Goal: Contribute content

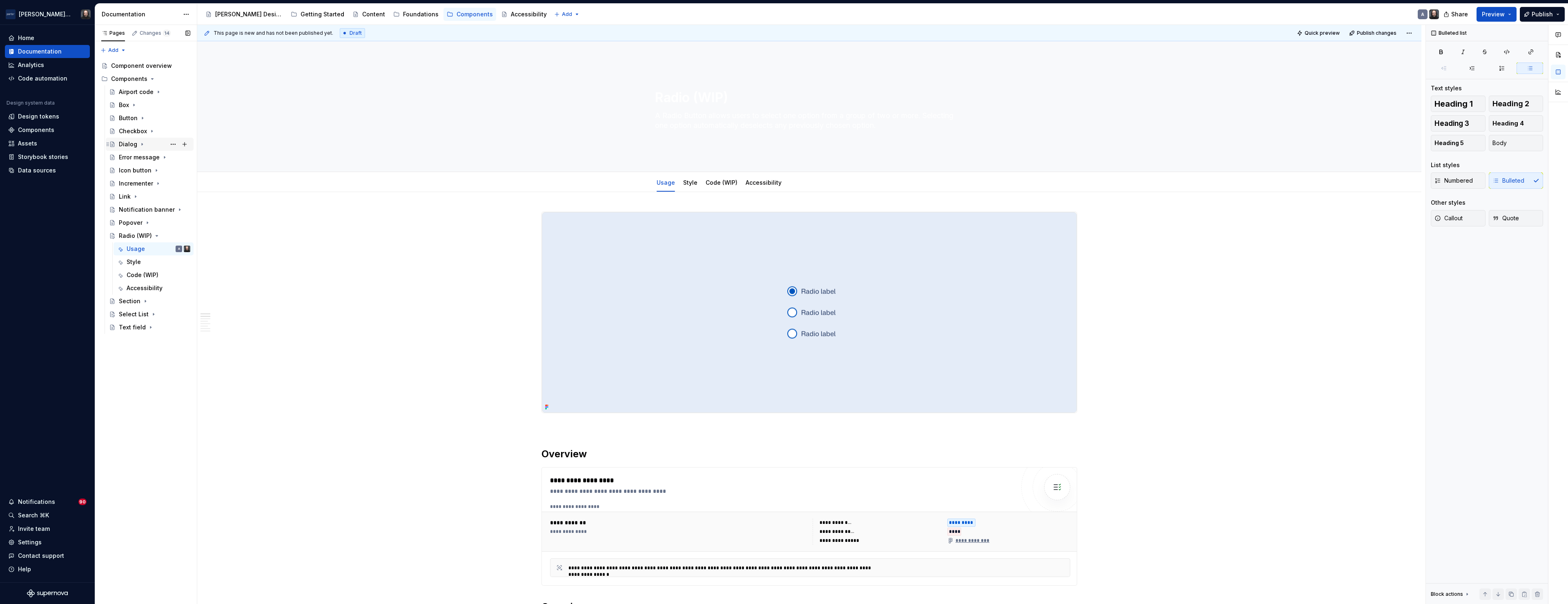
click at [140, 145] on icon "Page tree" at bounding box center [142, 144] width 7 height 7
click at [140, 157] on div "Usage" at bounding box center [135, 157] width 18 height 9
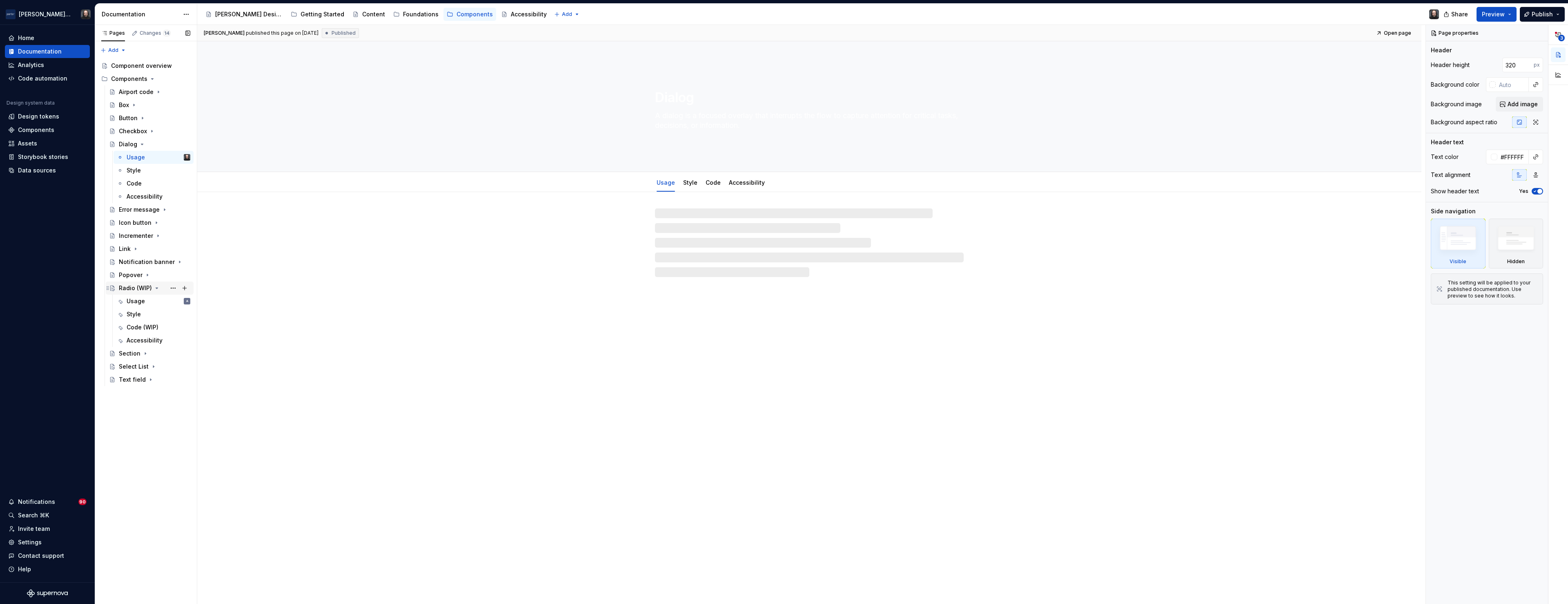
click at [156, 290] on icon "Page tree" at bounding box center [156, 287] width 7 height 7
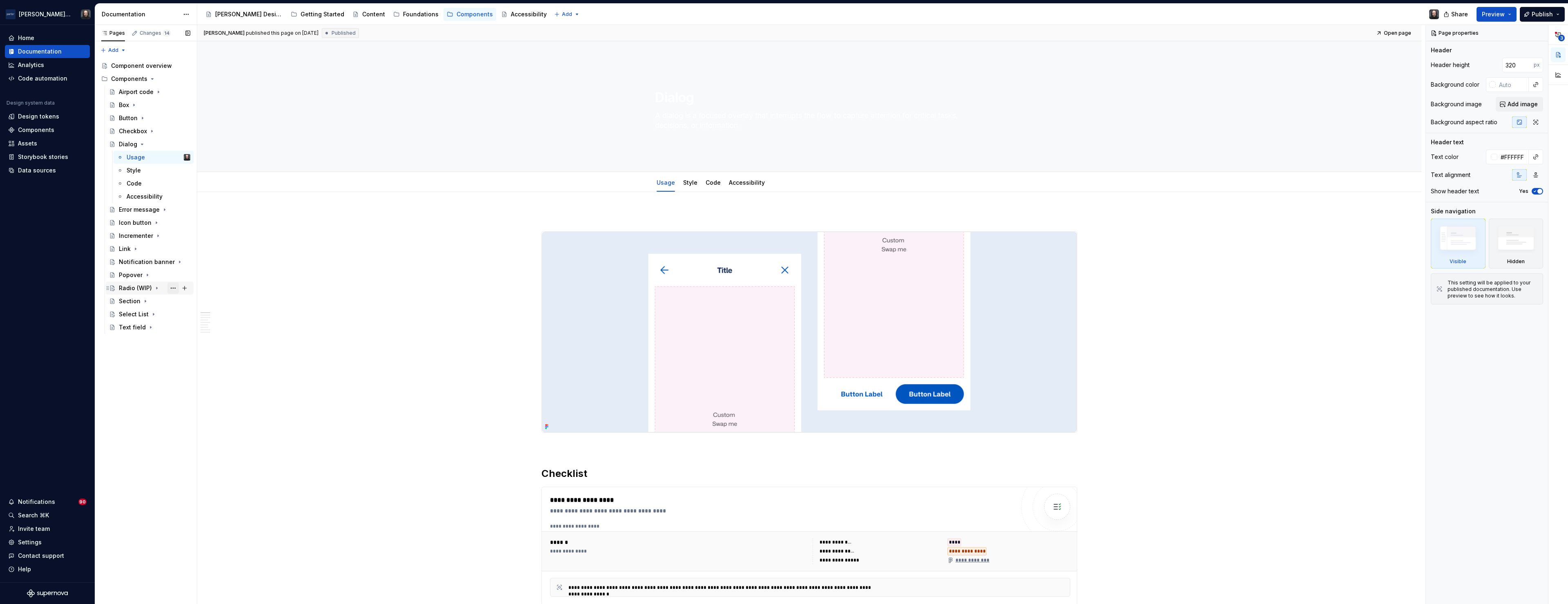
click at [173, 287] on button "Page tree" at bounding box center [173, 288] width 11 height 11
type textarea "*"
click at [217, 305] on div "Rename page" at bounding box center [223, 302] width 80 height 9
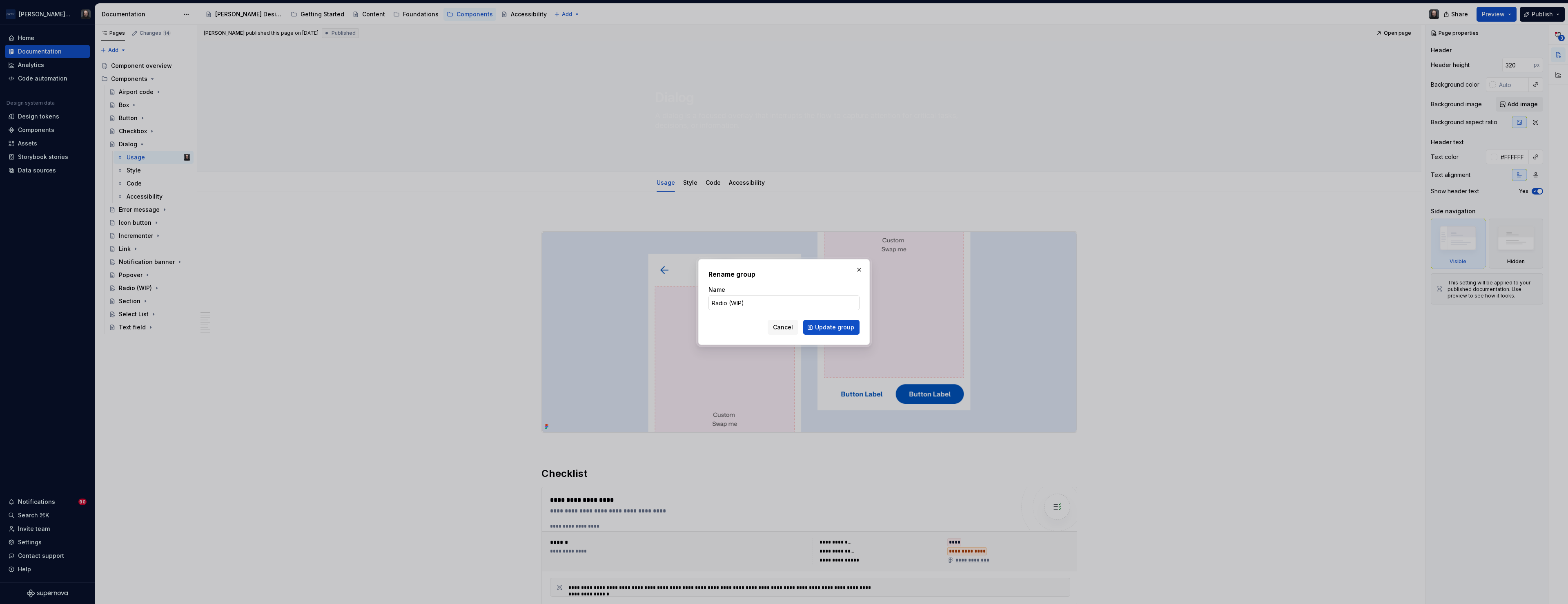
click at [754, 304] on input "Radio (WIP)" at bounding box center [784, 302] width 151 height 14
type input "Radio"
click at [850, 324] on span "Update group" at bounding box center [834, 327] width 39 height 9
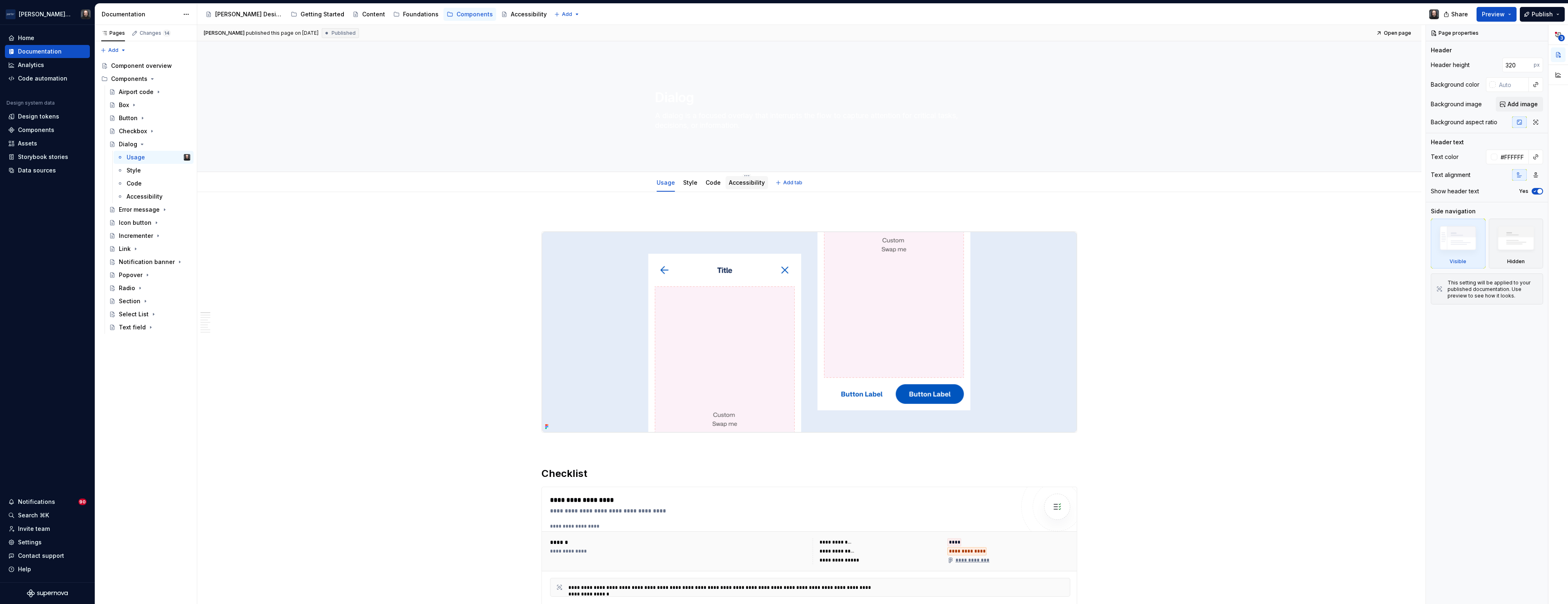
click at [750, 182] on link "Accessibility" at bounding box center [747, 182] width 36 height 7
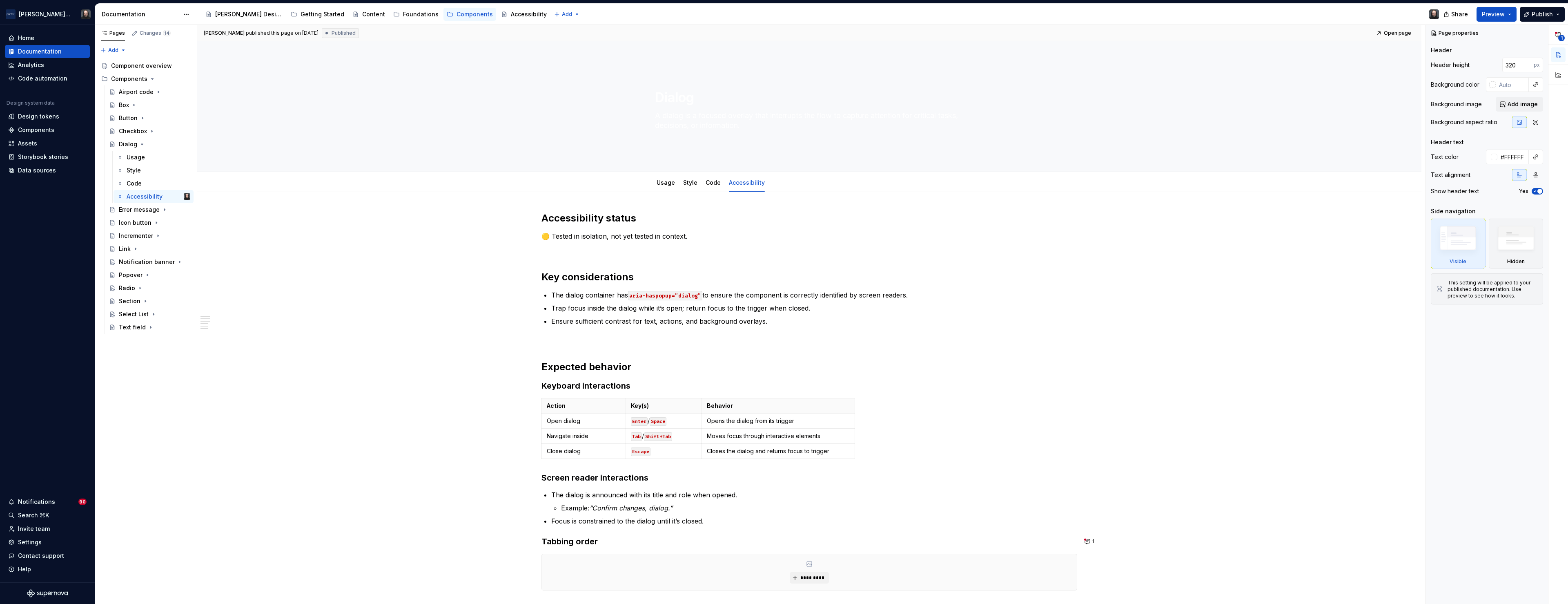
scroll to position [171, 0]
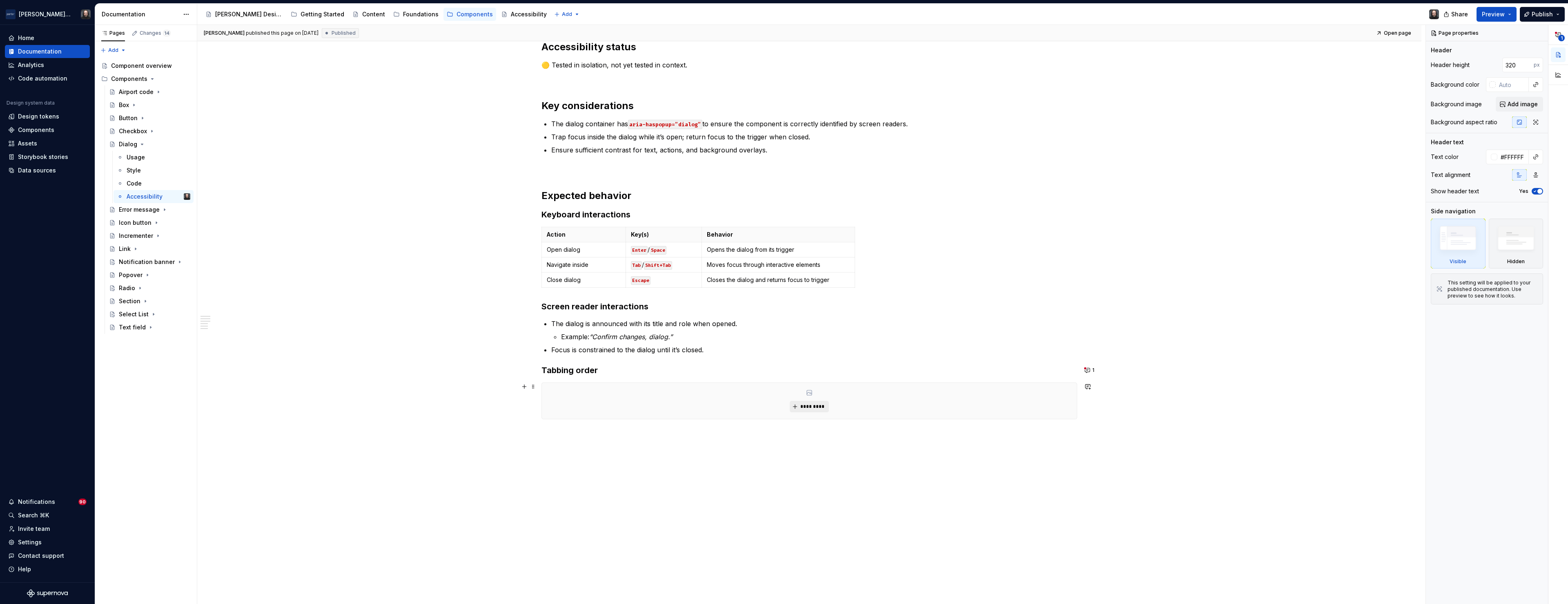
click at [821, 409] on span "*********" at bounding box center [812, 406] width 25 height 7
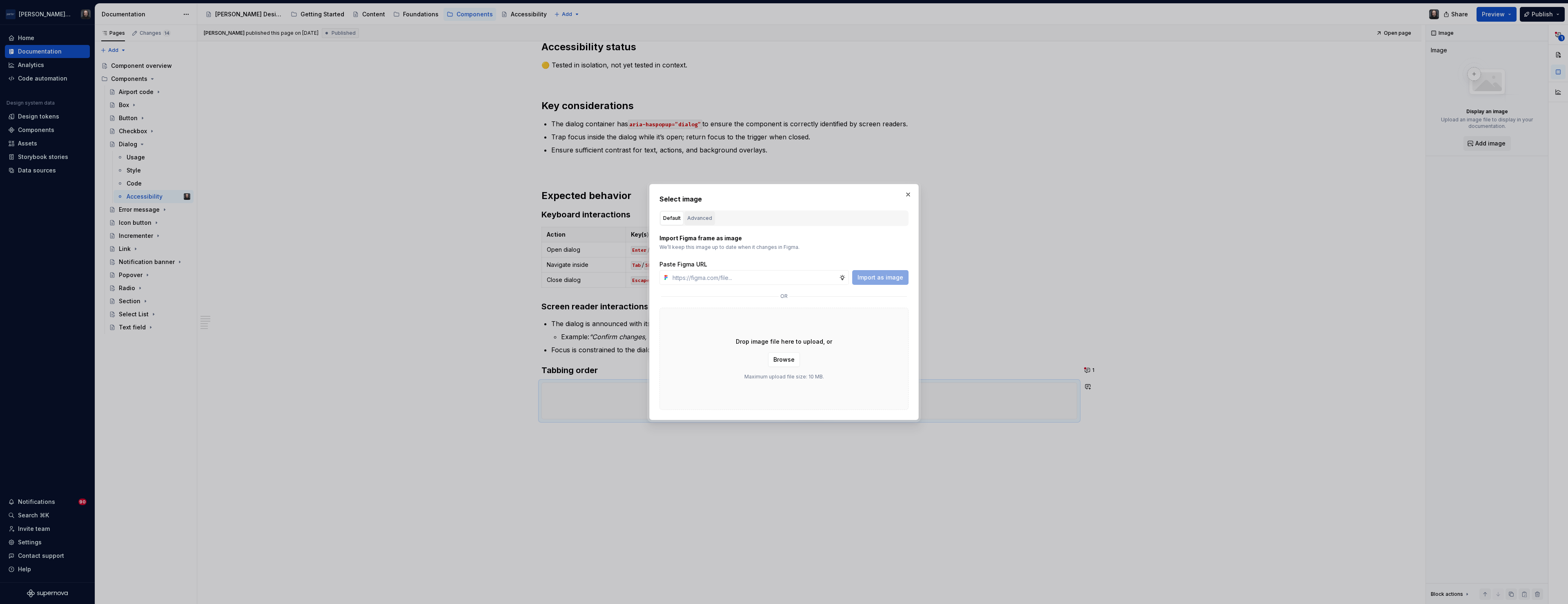
click at [702, 218] on div "Advanced" at bounding box center [699, 218] width 25 height 9
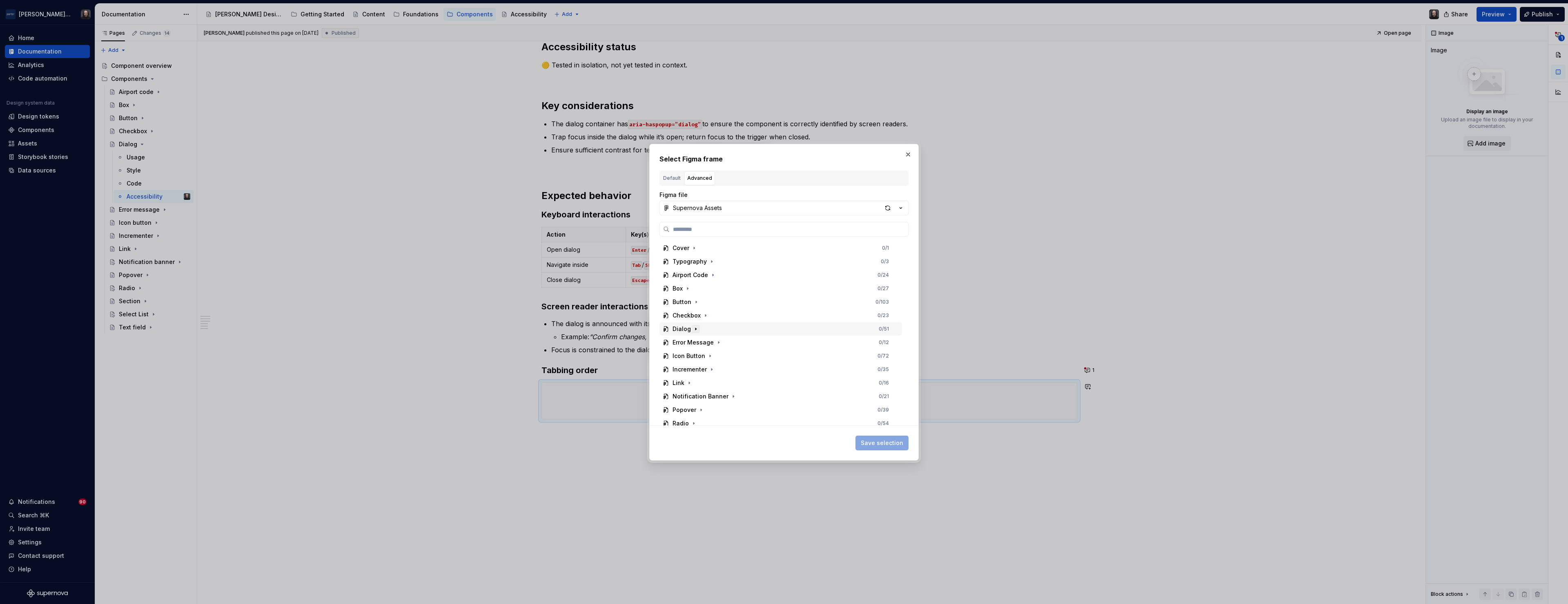
click at [696, 327] on icon "button" at bounding box center [696, 328] width 1 height 2
click at [886, 206] on div "button" at bounding box center [888, 208] width 11 height 11
click at [769, 342] on div "Tabbing Order 0 / 7" at bounding box center [784, 343] width 234 height 13
drag, startPoint x: 890, startPoint y: 442, endPoint x: 937, endPoint y: 422, distance: 51.1
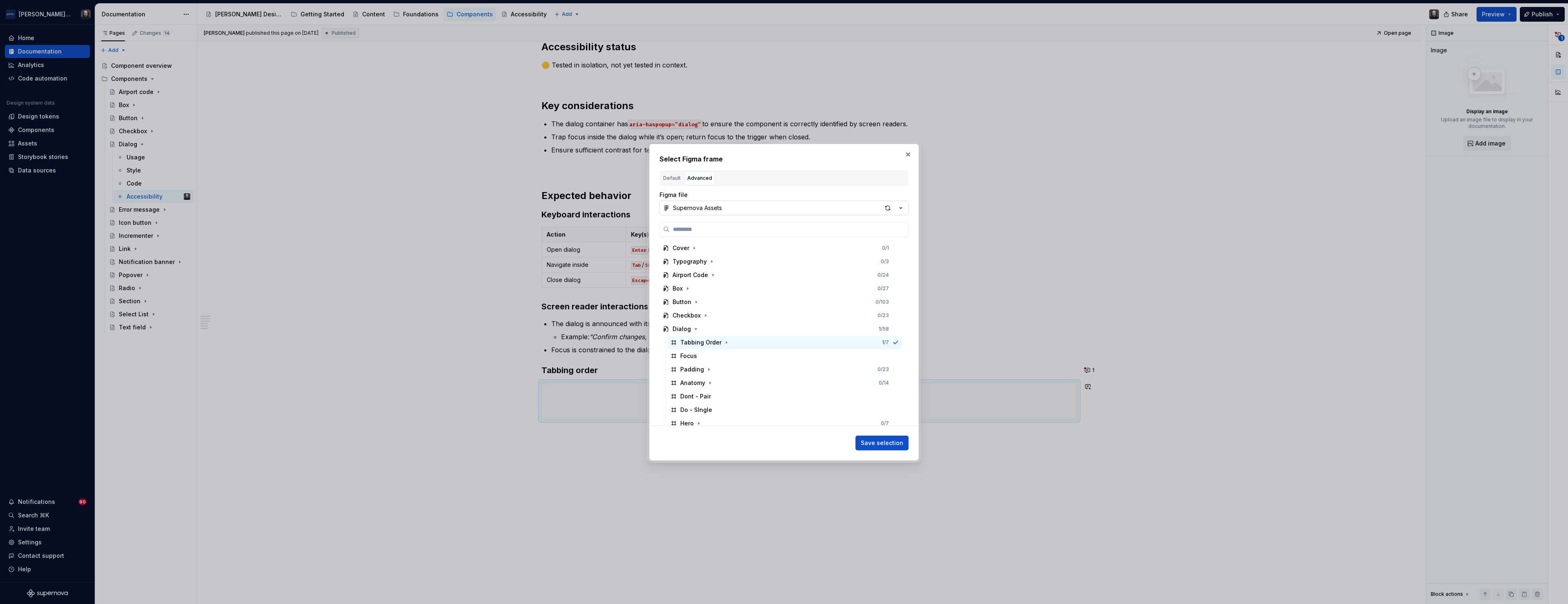
click at [890, 442] on span "Save selection" at bounding box center [882, 442] width 42 height 9
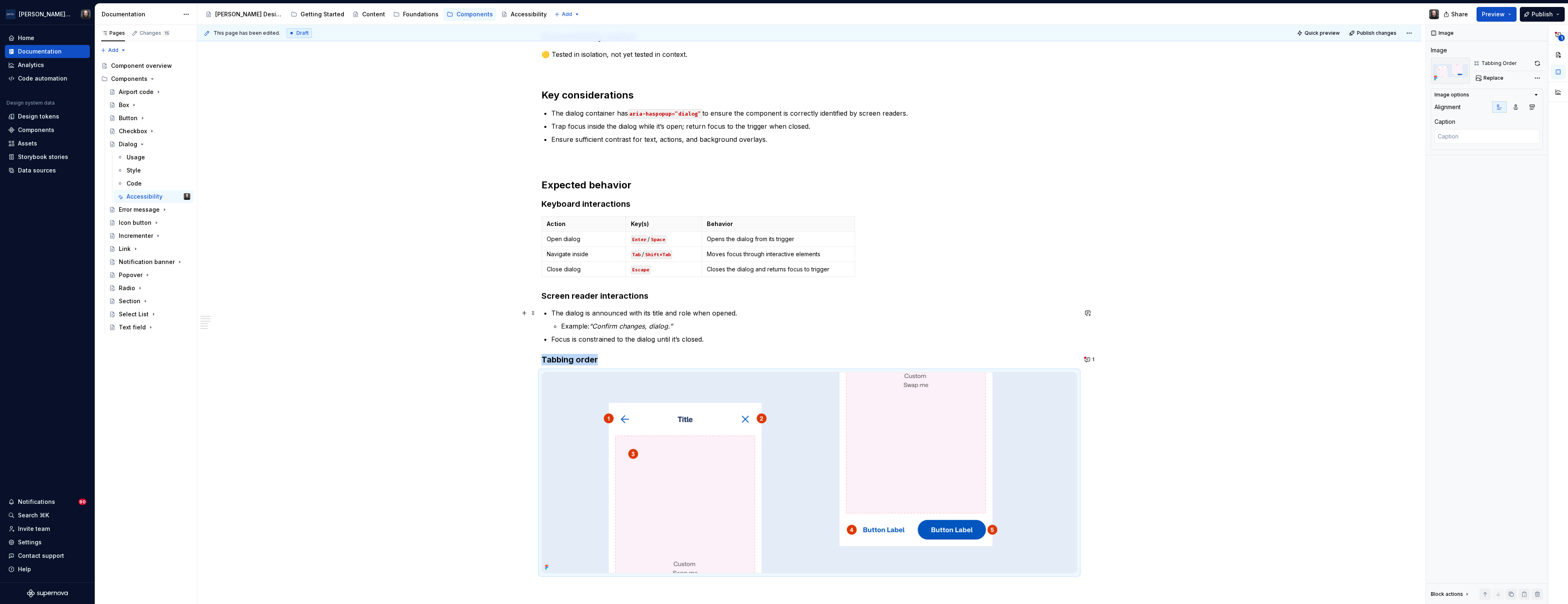
scroll to position [248, 0]
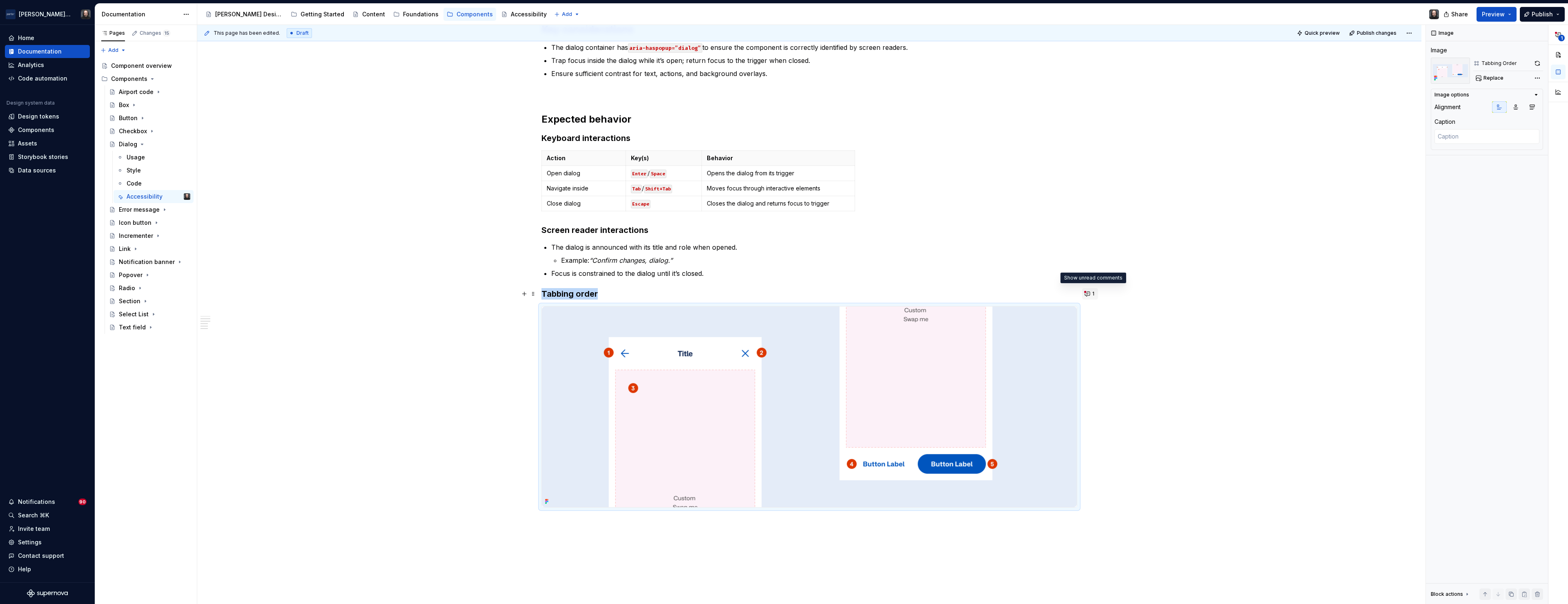
click at [1091, 293] on button "1" at bounding box center [1090, 294] width 16 height 11
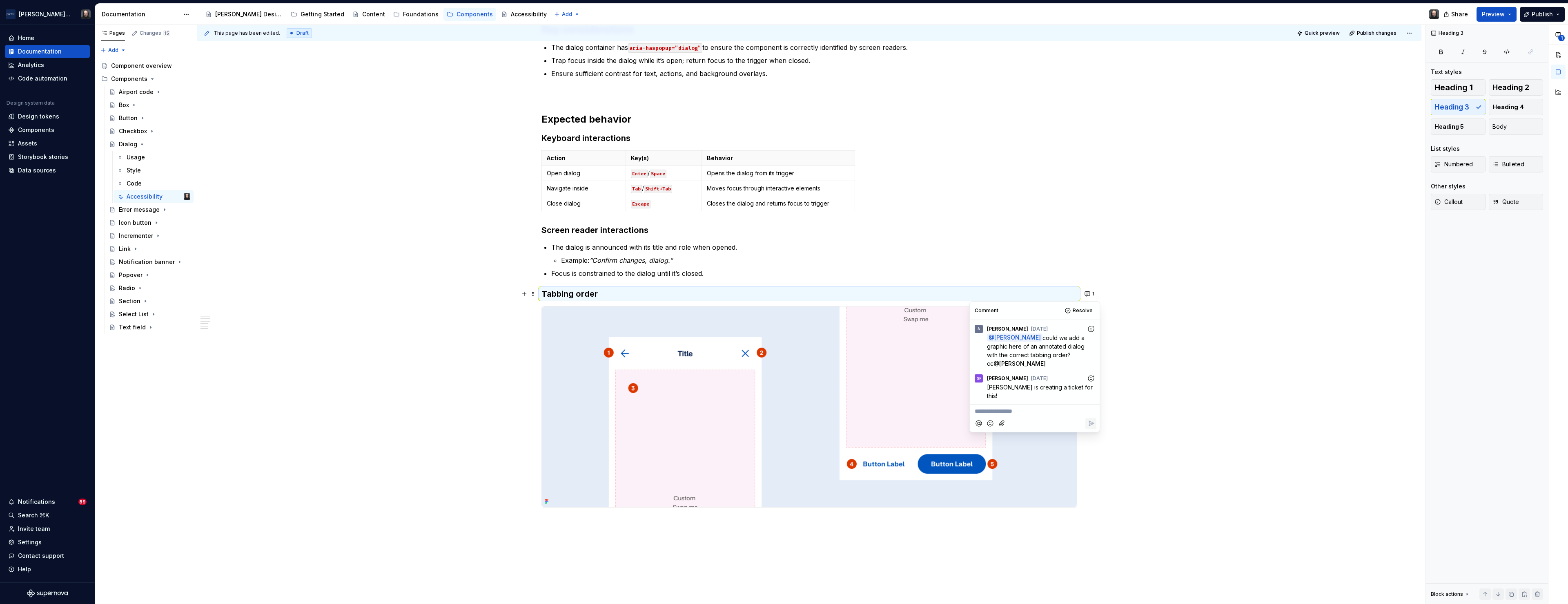
scroll to position [327, 0]
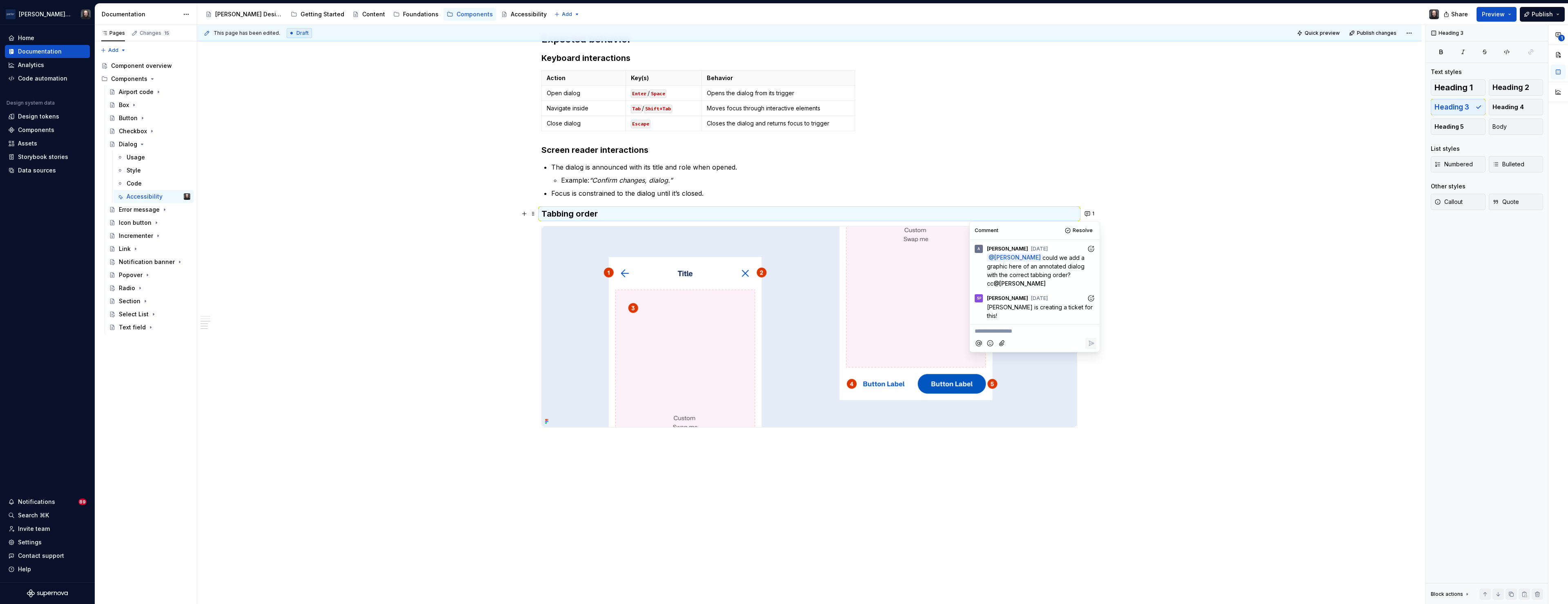
click at [636, 454] on div "Accessibility status 🟡 Tested in isolation, not yet tested in context. Key cons…" at bounding box center [809, 241] width 1225 height 754
click at [619, 453] on div "Accessibility status 🟡 Tested in isolation, not yet tested in context. Key cons…" at bounding box center [809, 241] width 1225 height 754
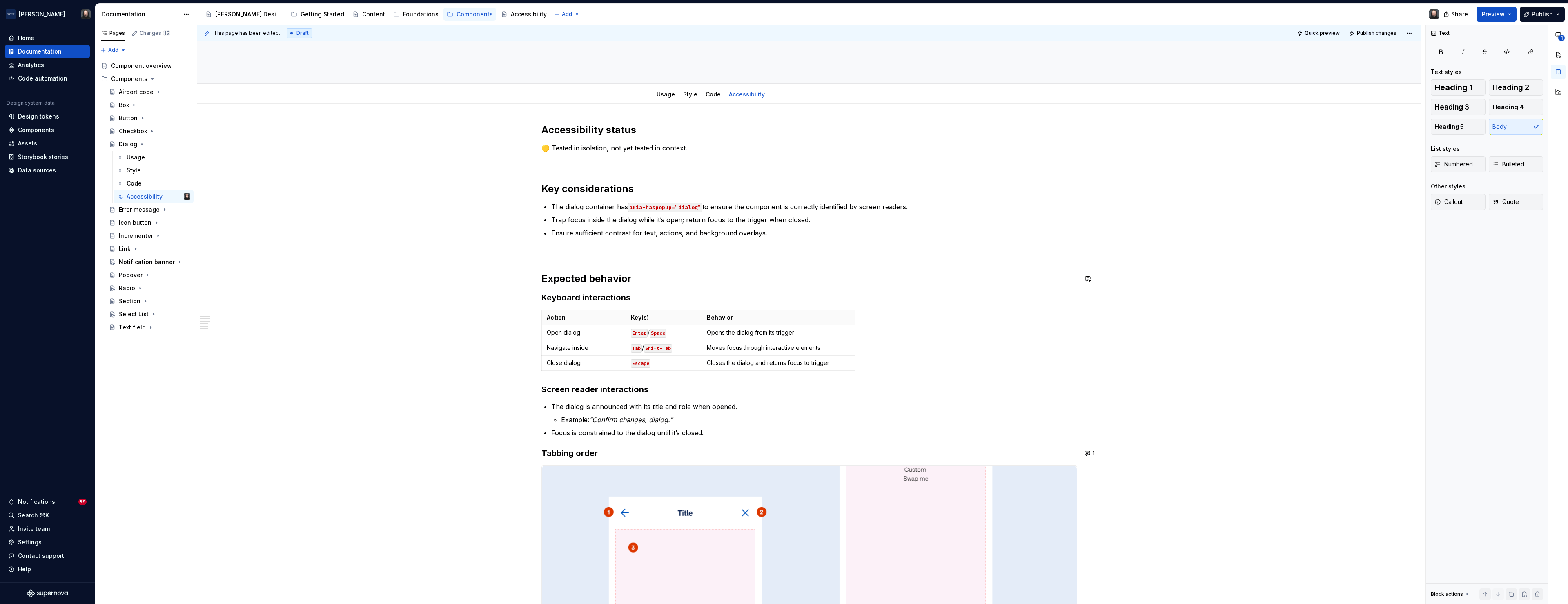
scroll to position [0, 0]
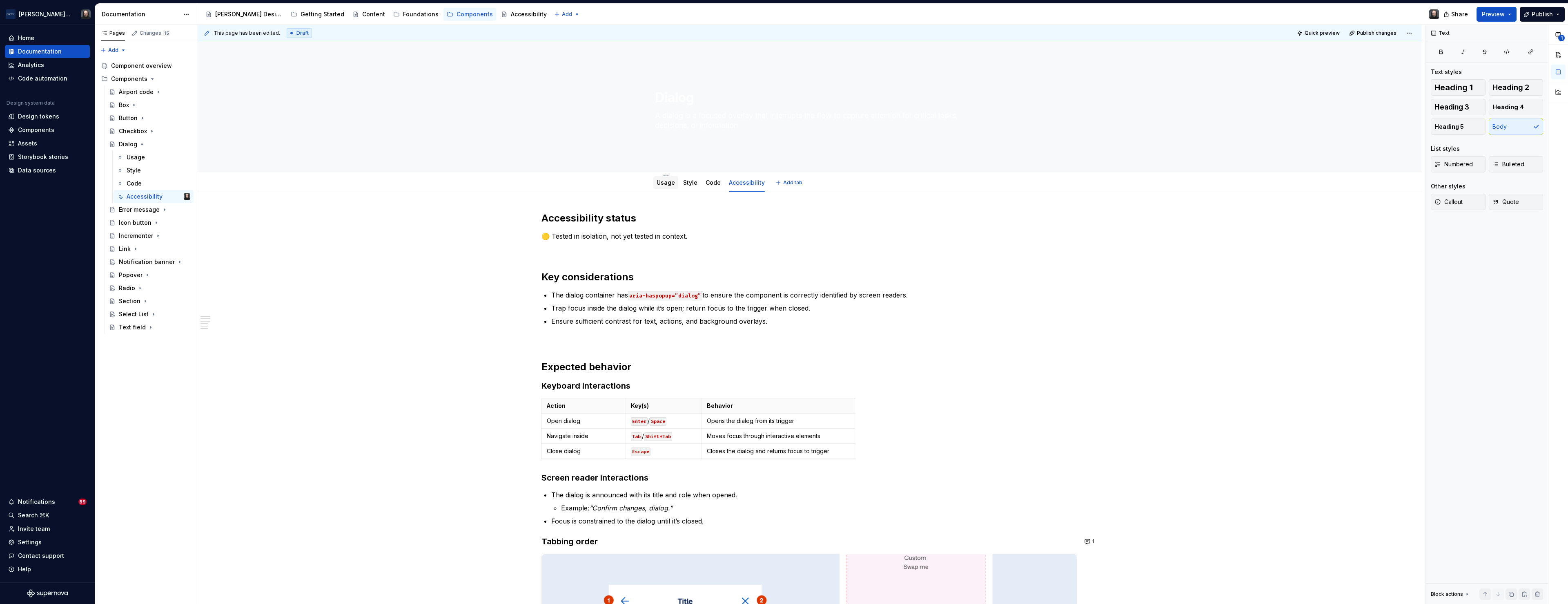
click at [672, 186] on div "Usage" at bounding box center [665, 183] width 18 height 9
click at [671, 186] on link "Usage" at bounding box center [665, 182] width 18 height 7
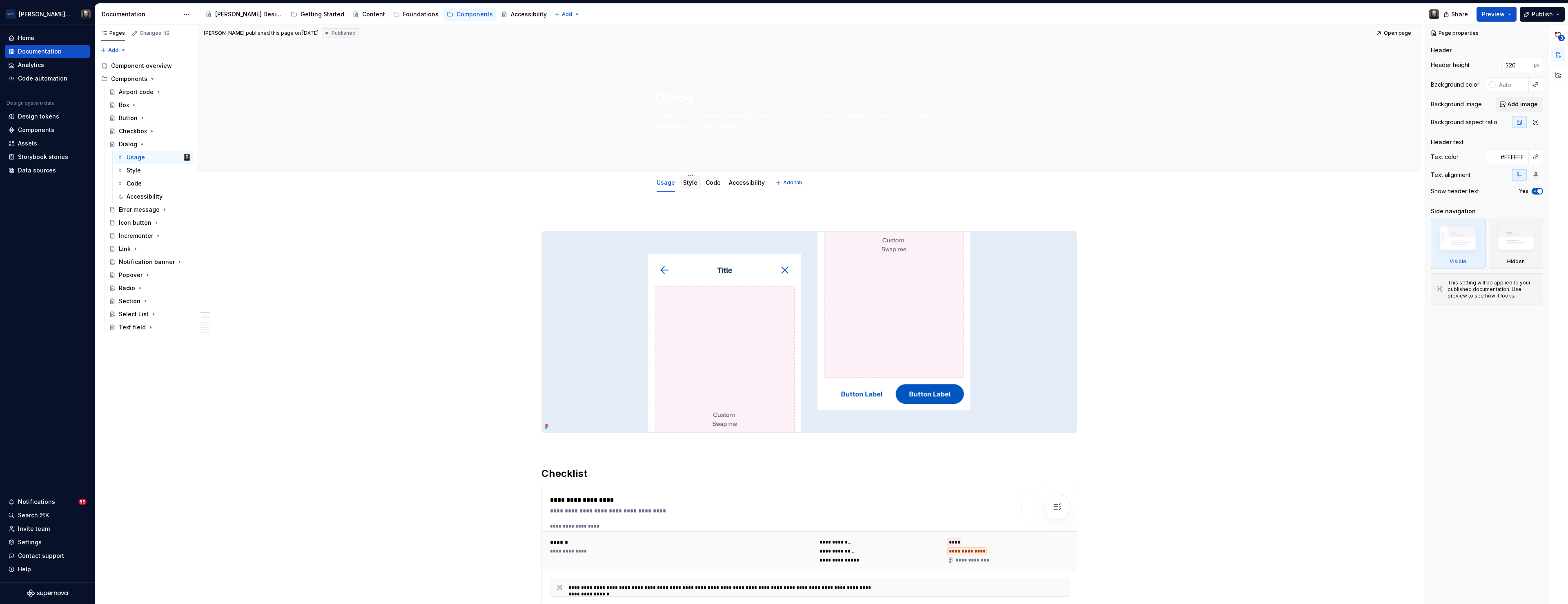
click at [691, 181] on link "Style" at bounding box center [690, 182] width 14 height 7
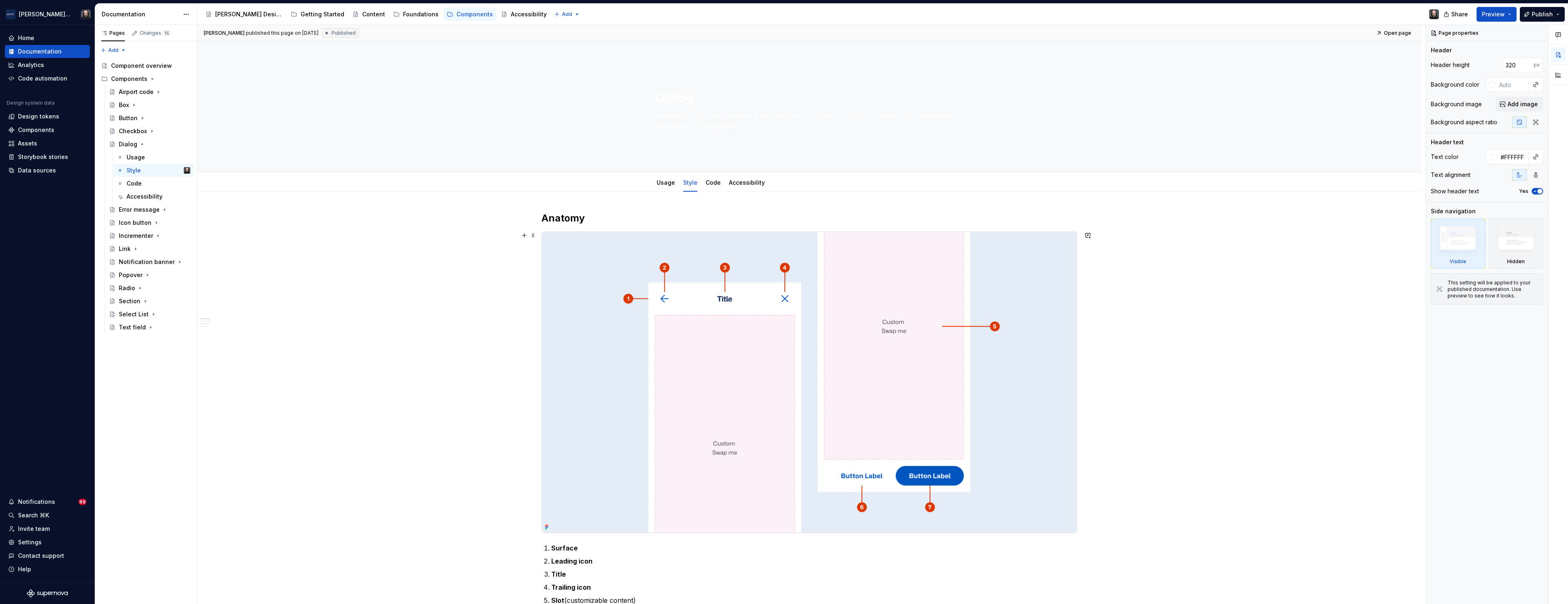
scroll to position [182, 0]
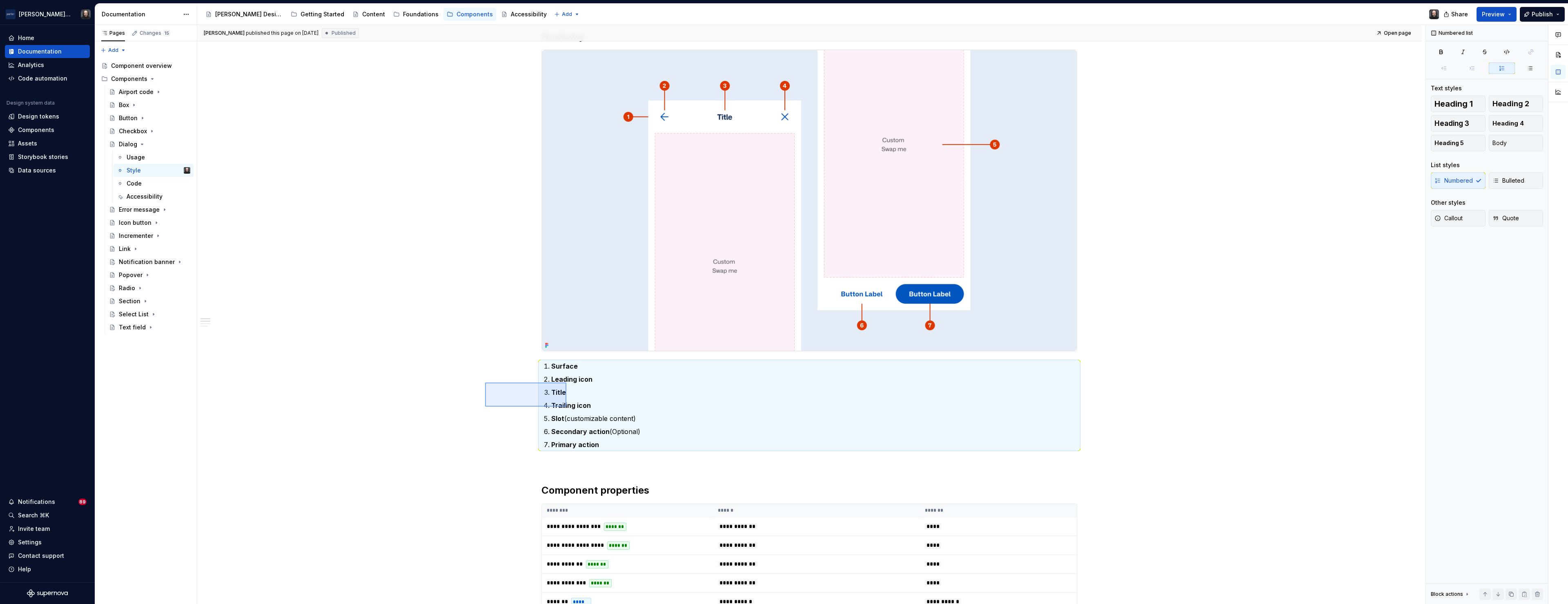
drag, startPoint x: 513, startPoint y: 391, endPoint x: 566, endPoint y: 407, distance: 55.4
click at [566, 407] on div "**********" at bounding box center [811, 314] width 1228 height 579
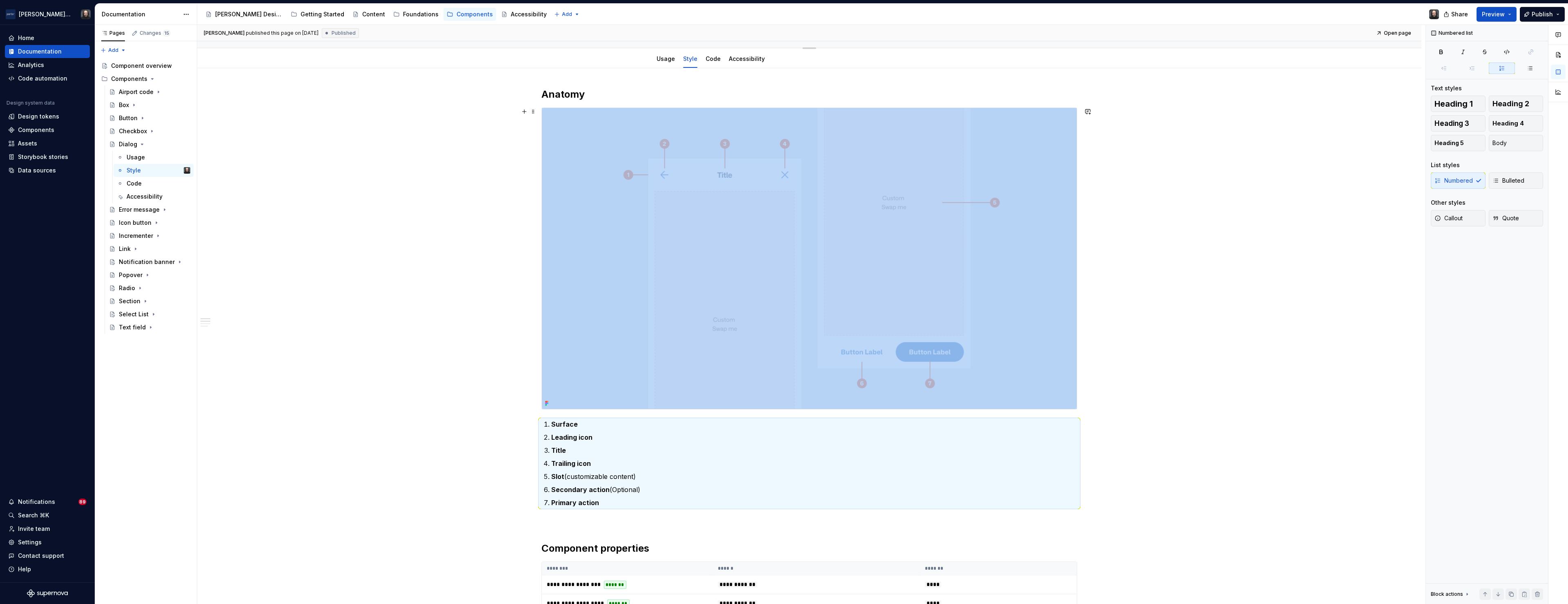
scroll to position [0, 0]
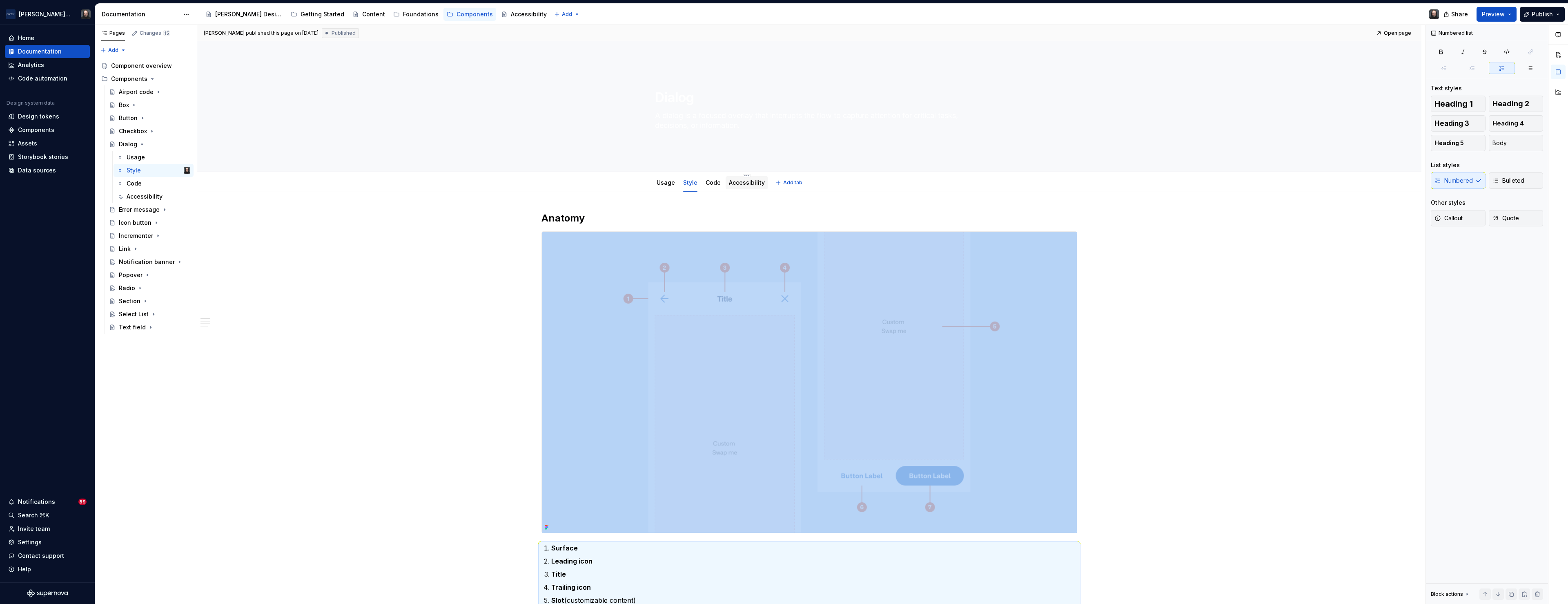
click at [745, 183] on link "Accessibility" at bounding box center [747, 182] width 36 height 7
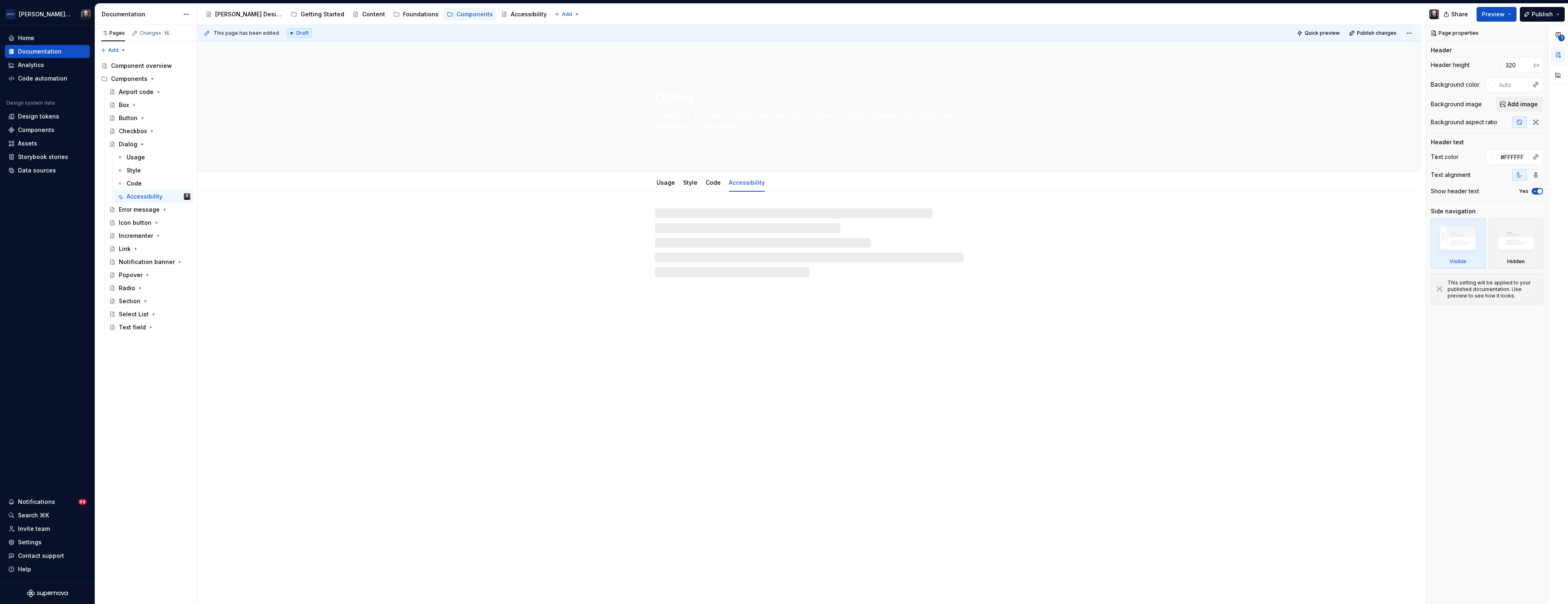
type textarea "*"
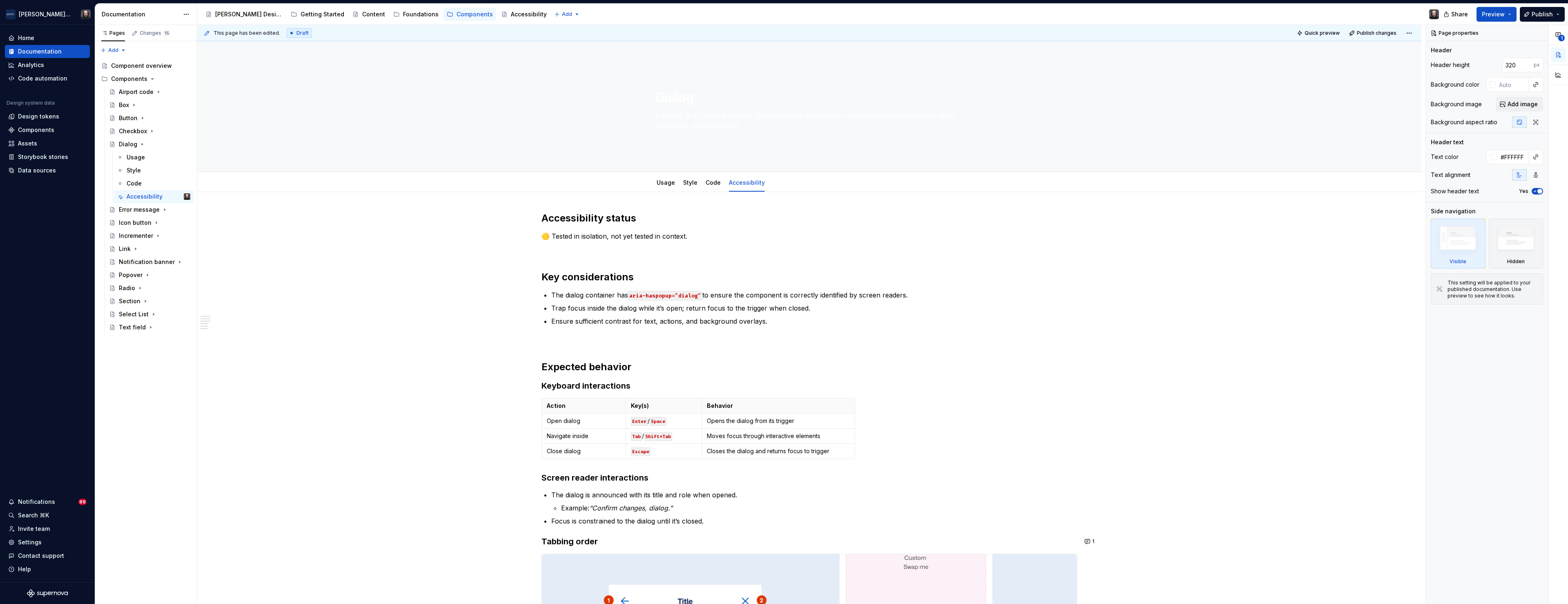
scroll to position [362, 0]
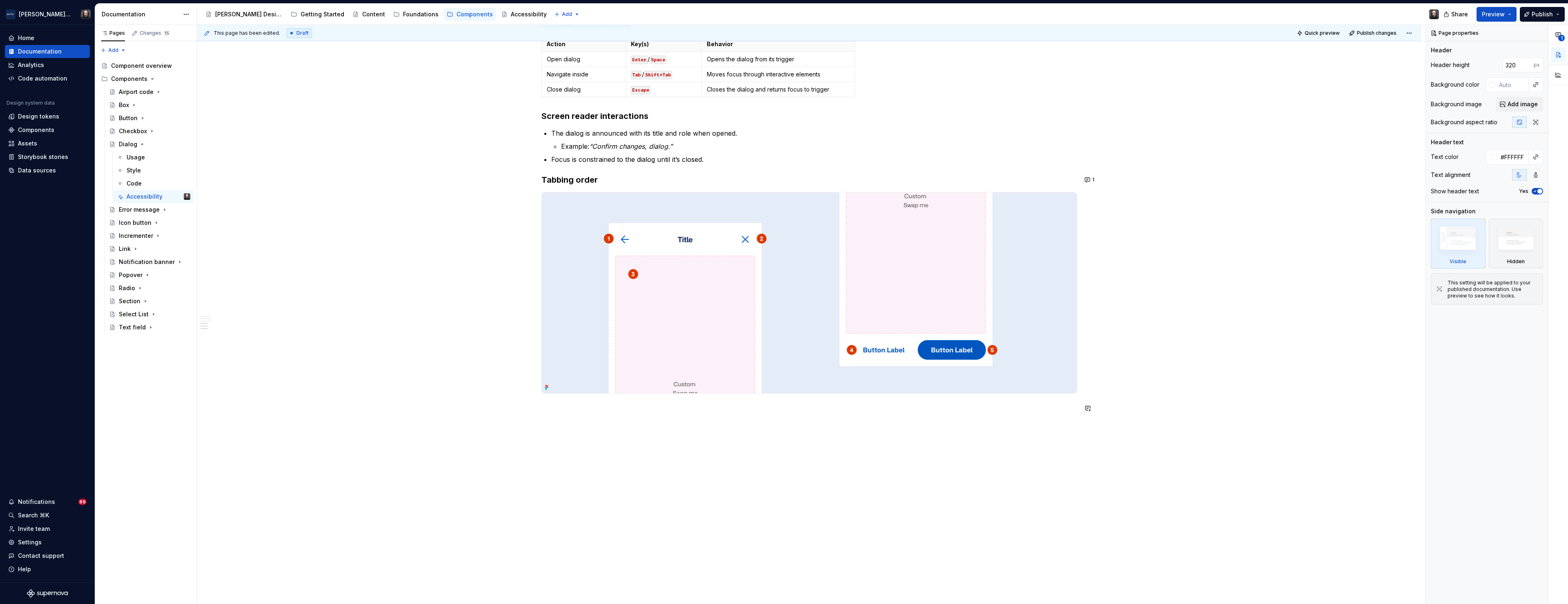
click at [600, 420] on div "Accessibility status 🟡 Tested in isolation, not yet tested in context. Key cons…" at bounding box center [809, 136] width 536 height 572
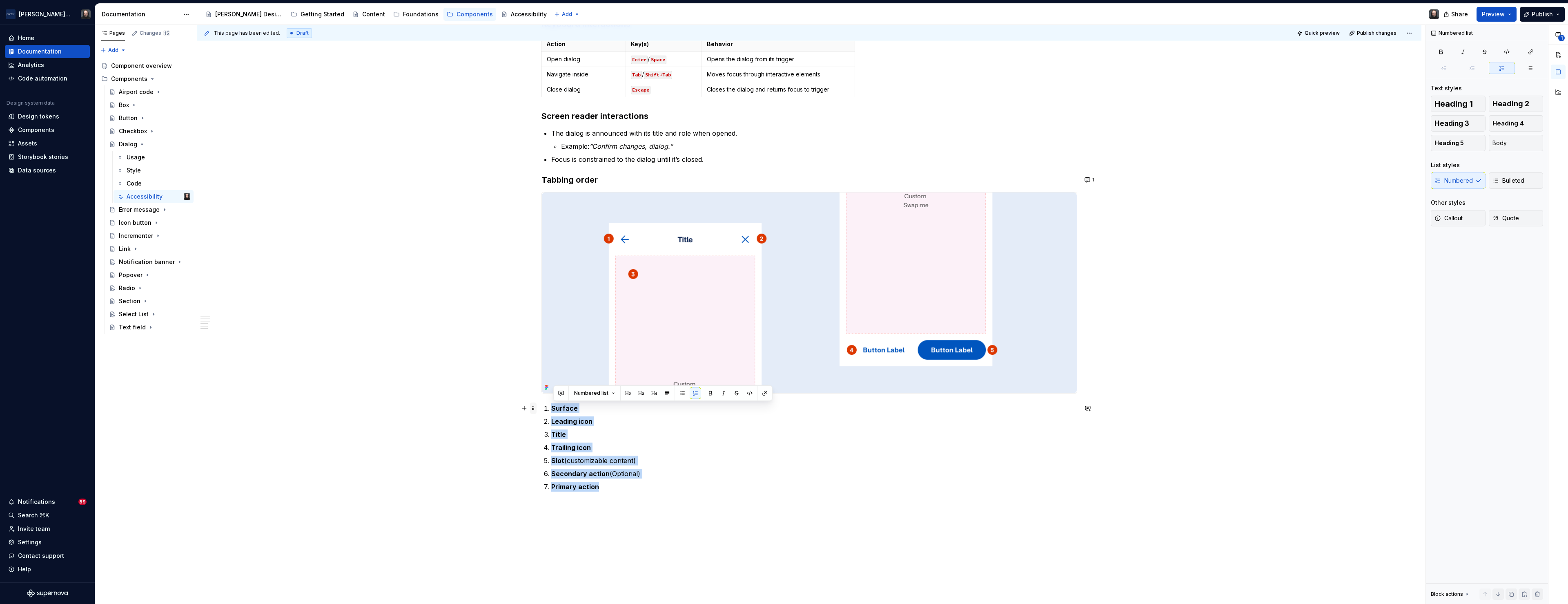
drag, startPoint x: 610, startPoint y: 490, endPoint x: 537, endPoint y: 410, distance: 108.3
click at [541, 410] on div "Accessibility status 🟡 Tested in isolation, not yet tested in context. Key cons…" at bounding box center [809, 175] width 536 height 651
click at [708, 392] on button "button" at bounding box center [711, 393] width 11 height 11
drag, startPoint x: 579, startPoint y: 410, endPoint x: 555, endPoint y: 411, distance: 24.0
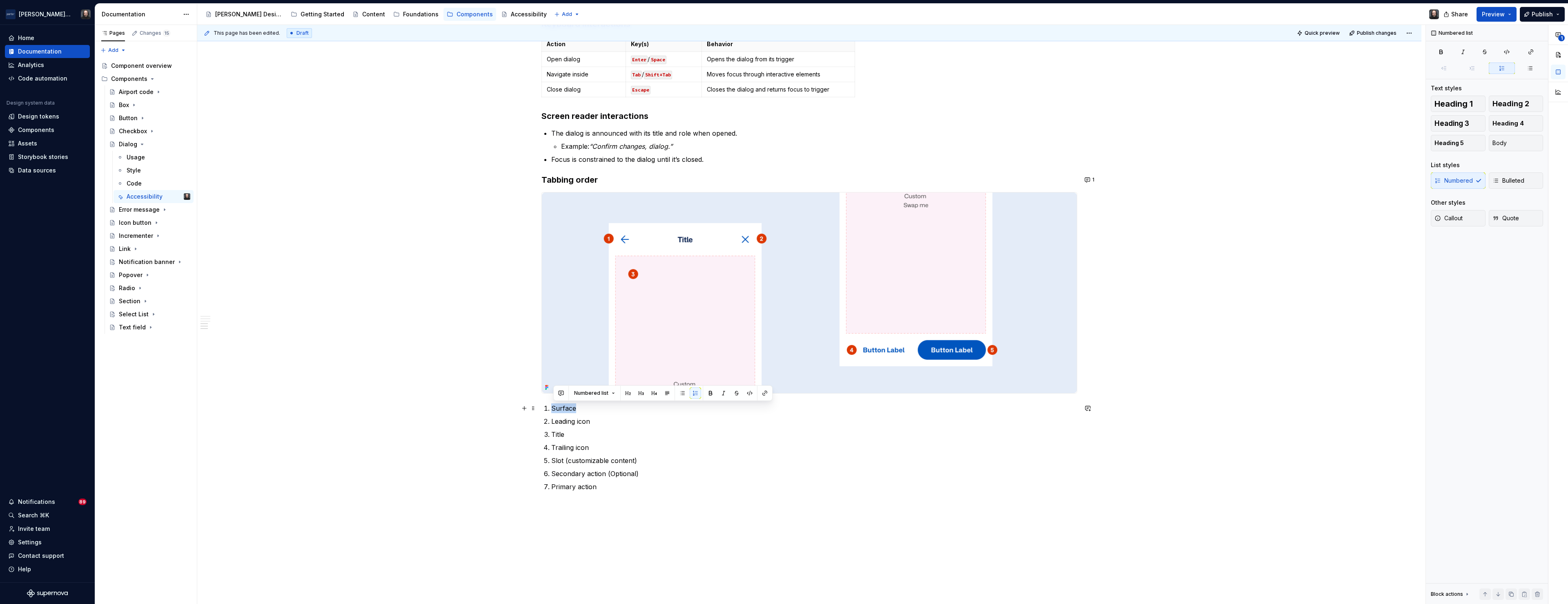
click at [555, 411] on p "Surface" at bounding box center [814, 408] width 526 height 10
drag, startPoint x: 587, startPoint y: 421, endPoint x: 554, endPoint y: 424, distance: 33.1
click at [554, 424] on p "Leading icon" at bounding box center [814, 421] width 526 height 10
drag, startPoint x: 562, startPoint y: 436, endPoint x: 553, endPoint y: 435, distance: 9.1
click at [553, 435] on p "Title" at bounding box center [814, 435] width 526 height 10
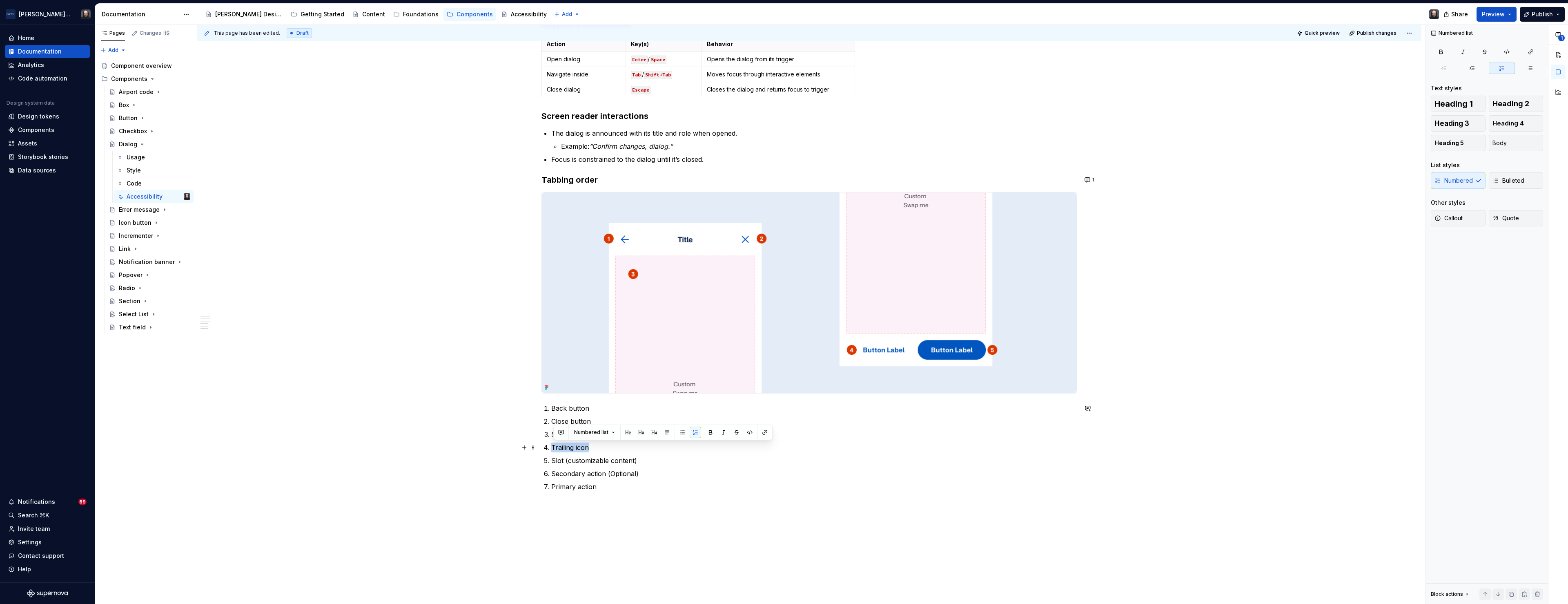
drag, startPoint x: 591, startPoint y: 448, endPoint x: 555, endPoint y: 449, distance: 36.0
click at [555, 449] on p "Trailing icon" at bounding box center [814, 447] width 526 height 10
drag, startPoint x: 582, startPoint y: 480, endPoint x: 555, endPoint y: 462, distance: 32.4
click at [555, 462] on ol "Back button Close button Screen content Secondary action Slot (customizable con…" at bounding box center [814, 447] width 526 height 88
click at [453, 284] on div "Accessibility status 🟡 Tested in isolation, not yet tested in context. Key cons…" at bounding box center [809, 243] width 1225 height 826
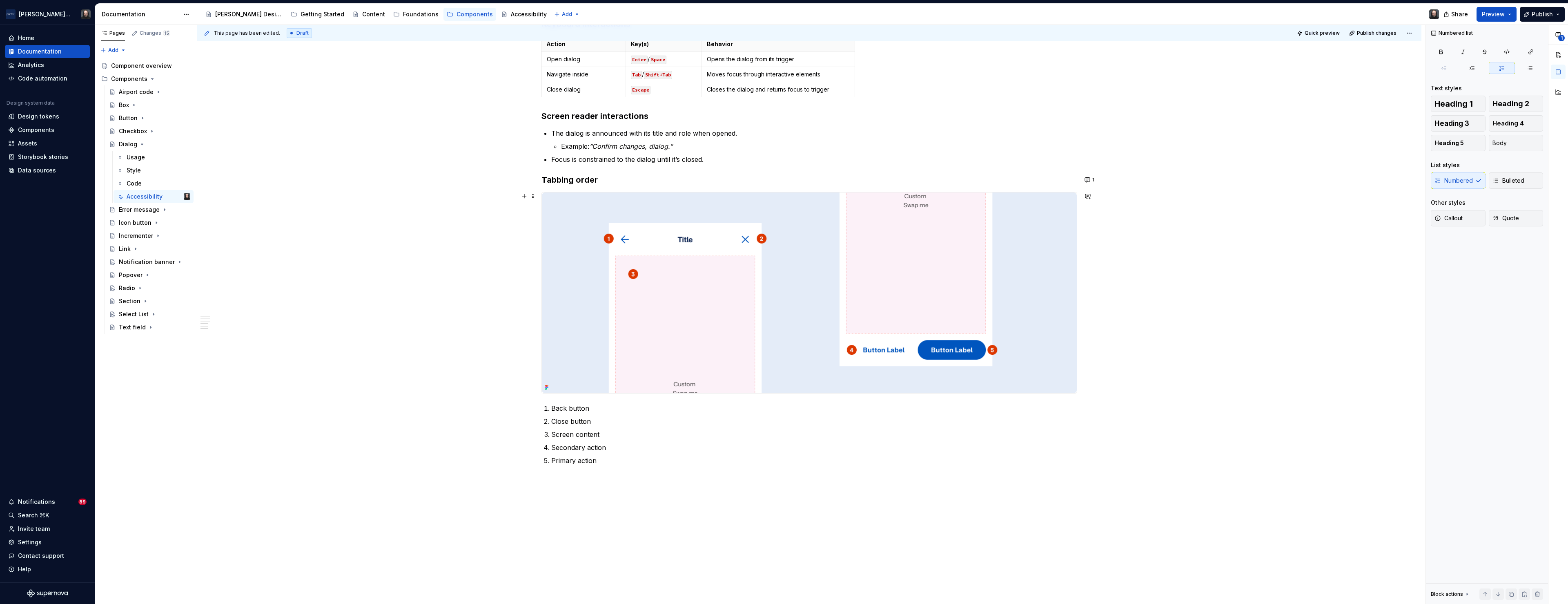
type textarea "*"
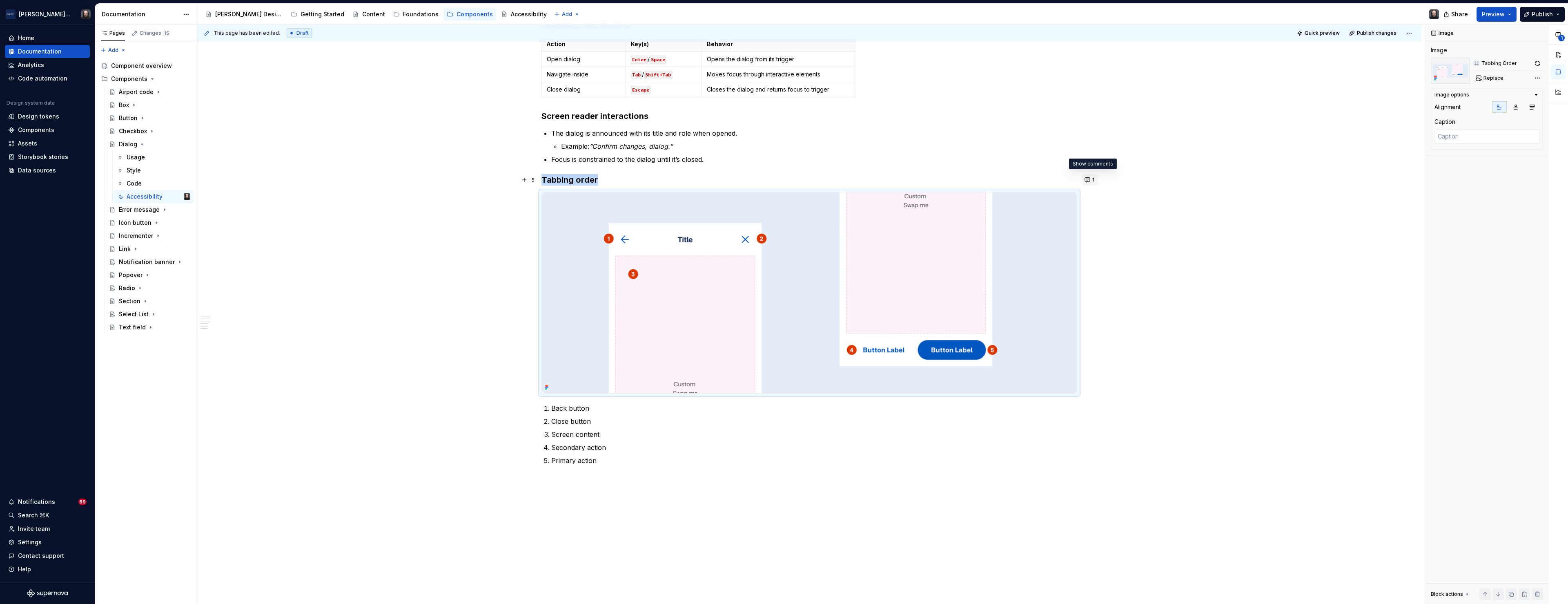
click at [1093, 179] on button "1" at bounding box center [1090, 180] width 16 height 11
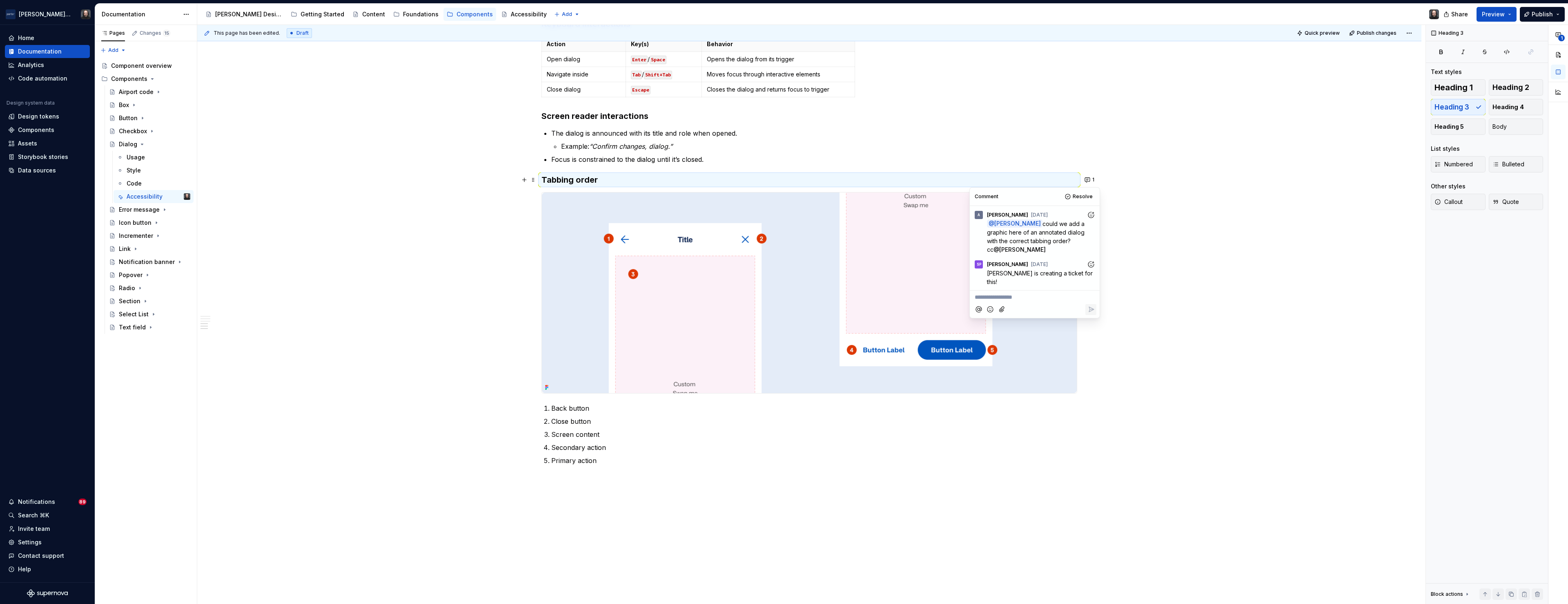
click at [983, 293] on p "**********" at bounding box center [1034, 297] width 120 height 9
click at [1091, 315] on icon "Reply" at bounding box center [1091, 319] width 9 height 9
click at [1190, 194] on div "Accessibility status 🟡 Tested in isolation, not yet tested in context. Key cons…" at bounding box center [809, 243] width 1225 height 826
click at [1248, 250] on div "Accessibility status 🟡 Tested in isolation, not yet tested in context. Key cons…" at bounding box center [809, 243] width 1225 height 826
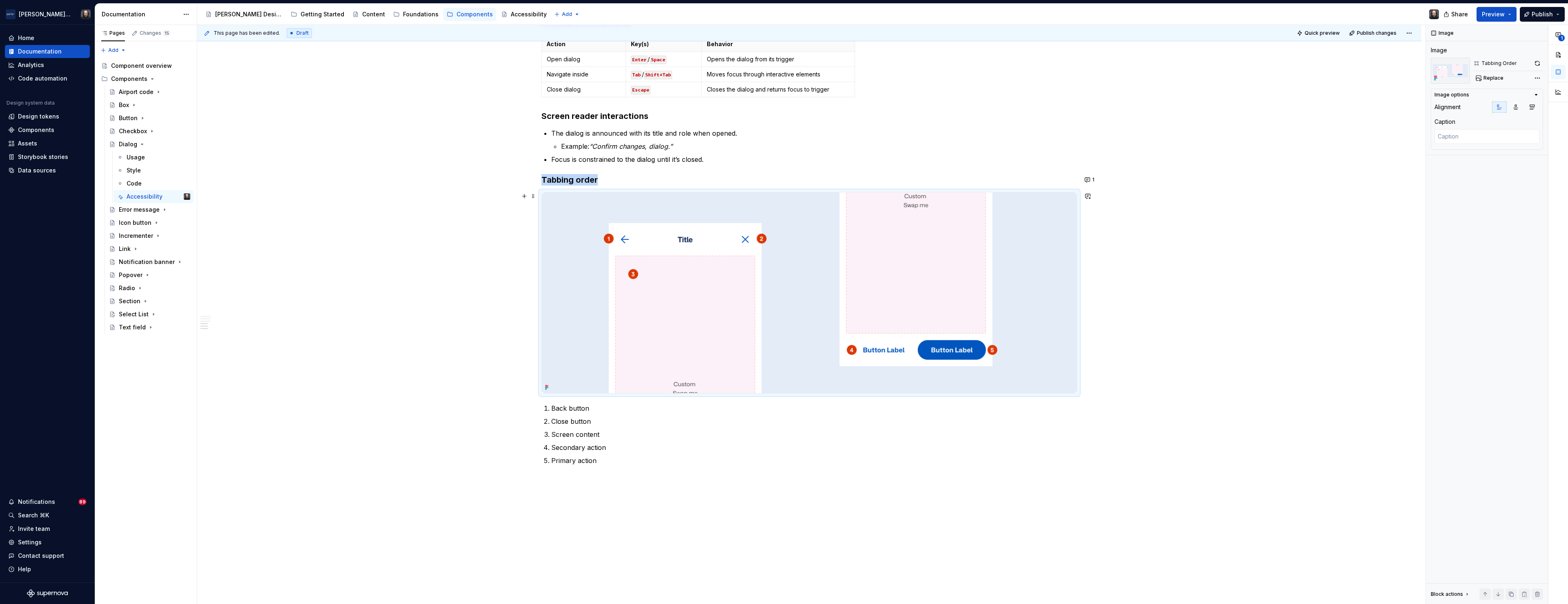
click at [1252, 323] on div "Accessibility status 🟡 Tested in isolation, not yet tested in context. Key cons…" at bounding box center [809, 243] width 1225 height 826
click at [1314, 307] on div "Accessibility status 🟡 Tested in isolation, not yet tested in context. Key cons…" at bounding box center [809, 243] width 1225 height 826
click at [1504, 12] on span "Preview" at bounding box center [1493, 14] width 23 height 9
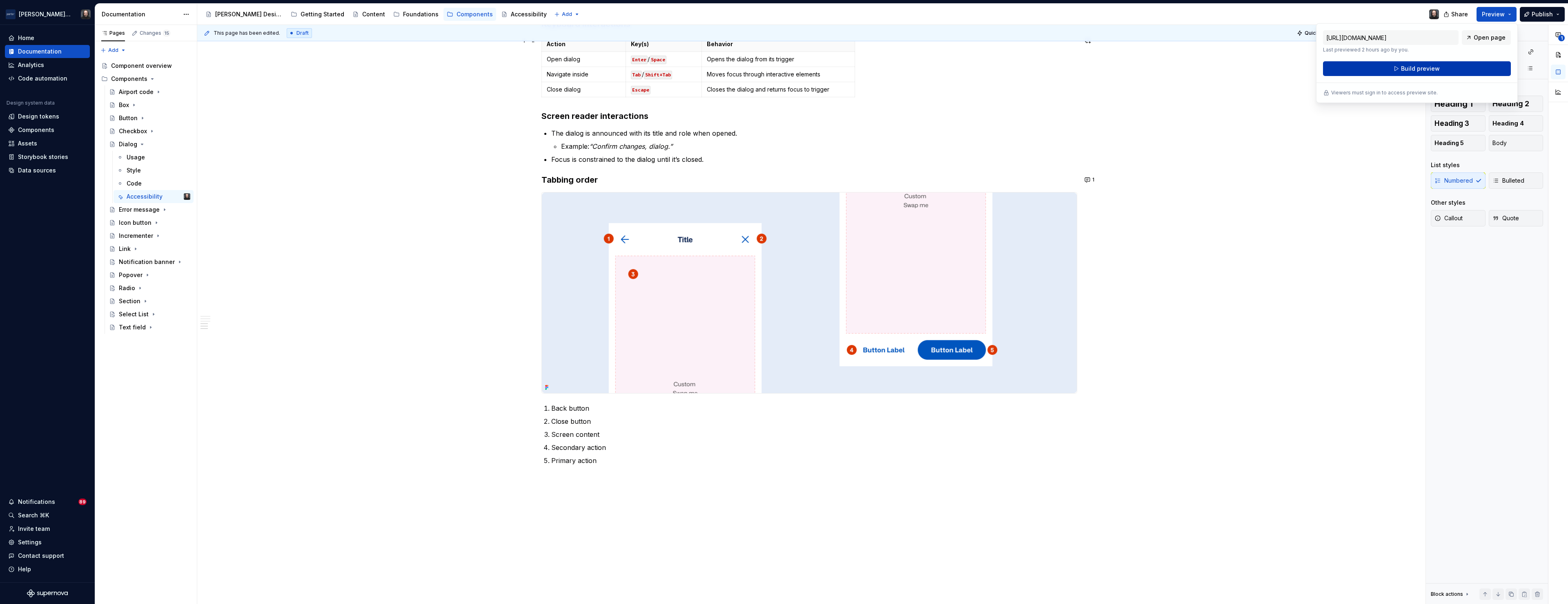
click at [1418, 70] on span "Build preview" at bounding box center [1420, 68] width 39 height 9
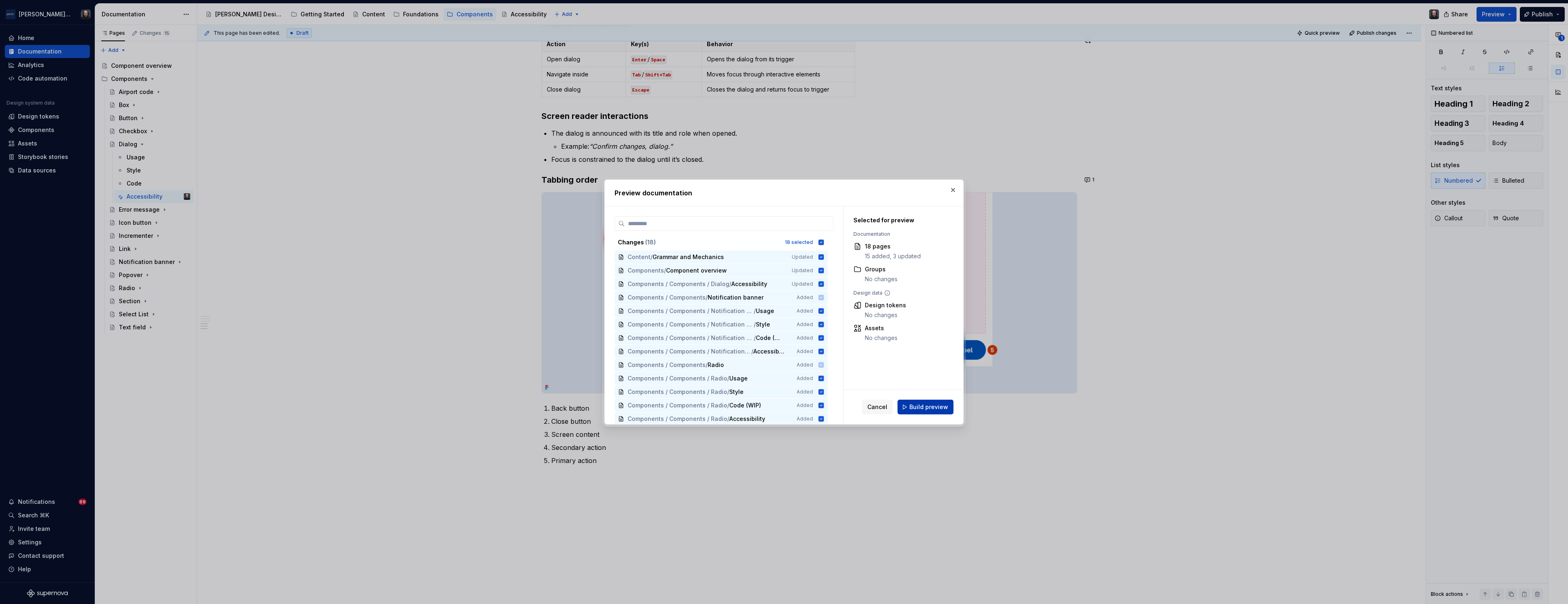
click at [929, 408] on span "Build preview" at bounding box center [928, 407] width 39 height 9
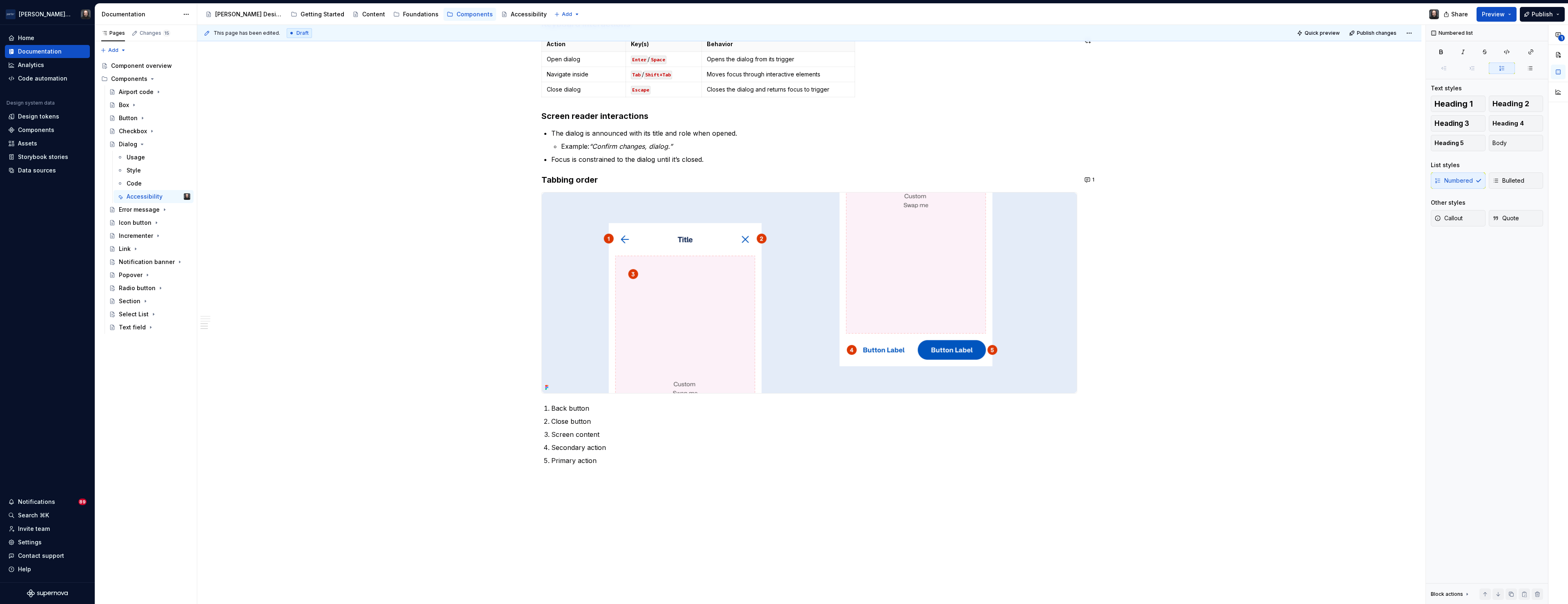
type textarea "*"
